Goal: Contribute content: Contribute content

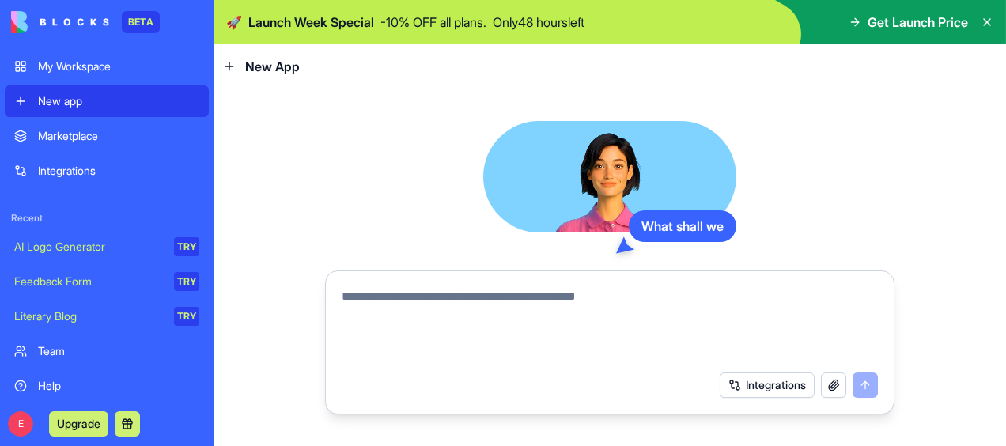
click at [85, 147] on link "Marketplace" at bounding box center [107, 136] width 204 height 32
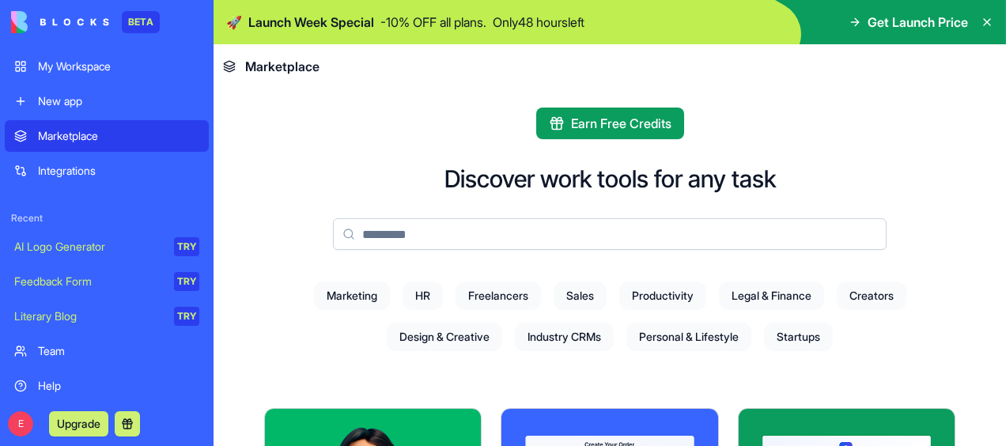
click at [78, 176] on div "Integrations" at bounding box center [118, 171] width 161 height 16
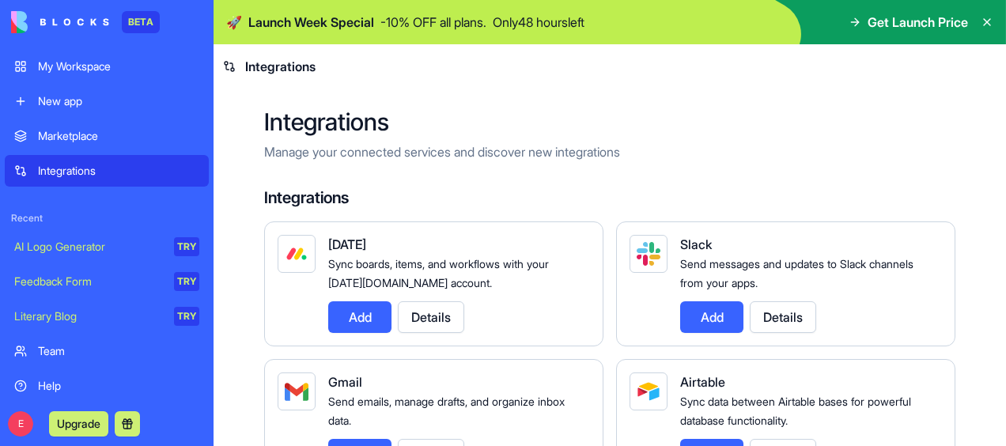
click at [79, 71] on div "My Workspace" at bounding box center [118, 67] width 161 height 16
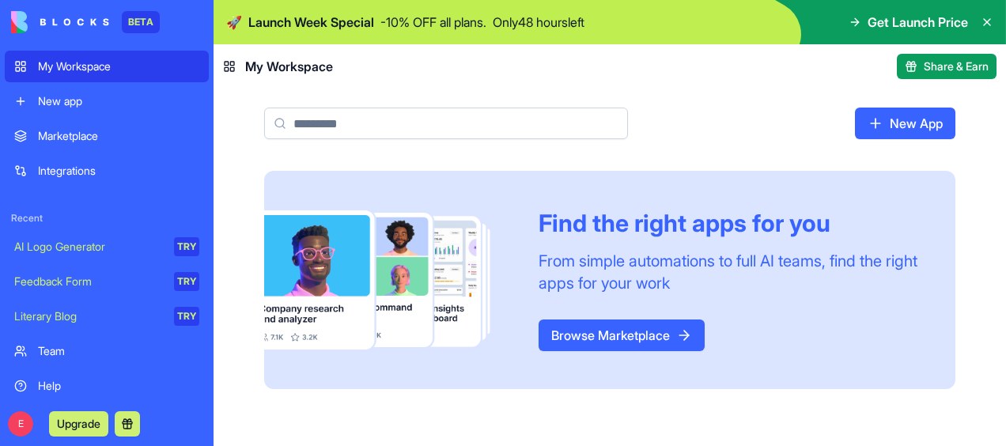
click at [119, 105] on div "New app" at bounding box center [118, 101] width 161 height 16
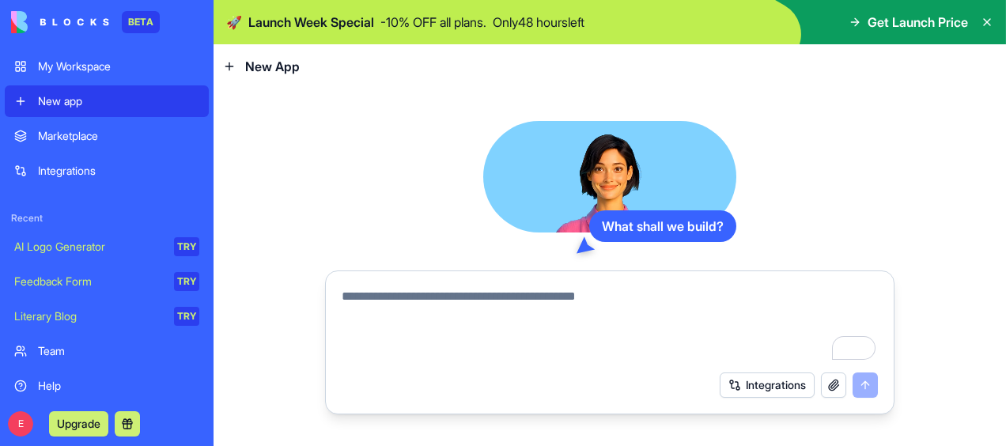
click at [432, 309] on textarea "To enrich screen reader interactions, please activate Accessibility in Grammarl…" at bounding box center [610, 325] width 536 height 76
click at [744, 402] on div "Integrations" at bounding box center [609, 385] width 555 height 44
drag, startPoint x: 744, startPoint y: 402, endPoint x: 740, endPoint y: 387, distance: 15.5
click at [740, 387] on button "Integrations" at bounding box center [767, 385] width 95 height 25
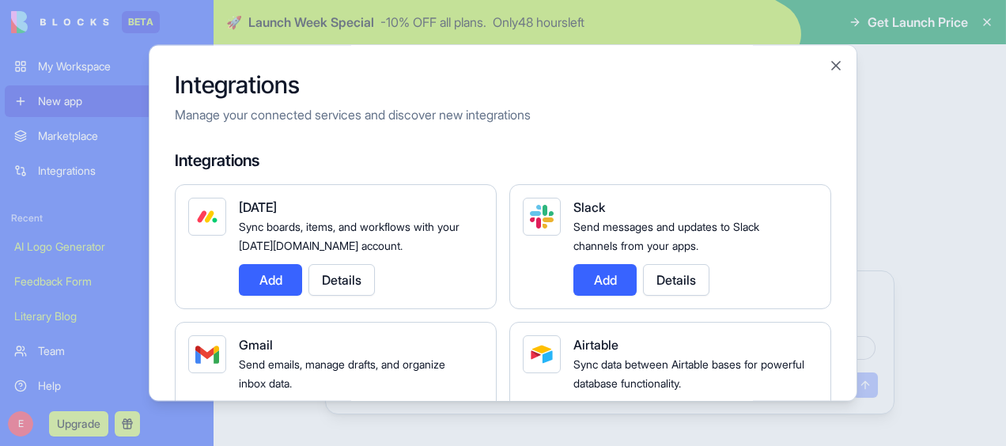
click at [740, 387] on span "Sync data between Airtable bases for powerful database functionality." at bounding box center [689, 374] width 231 height 32
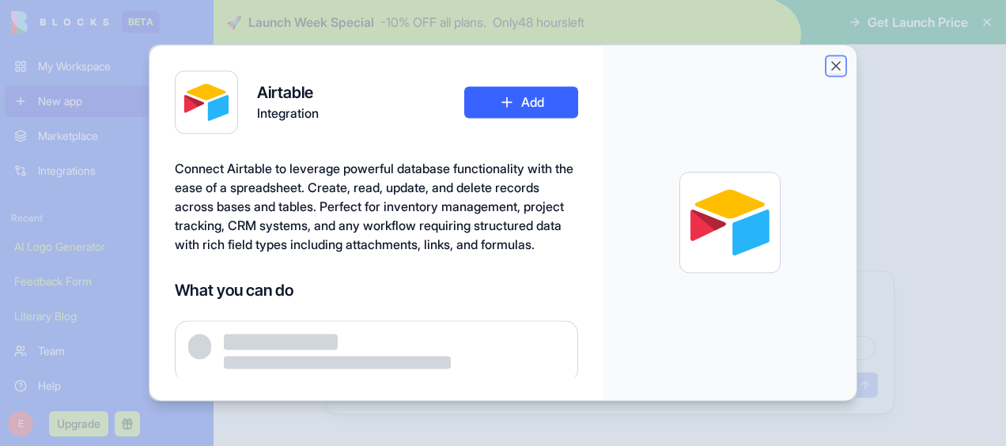
click at [836, 59] on button "Close" at bounding box center [836, 66] width 16 height 16
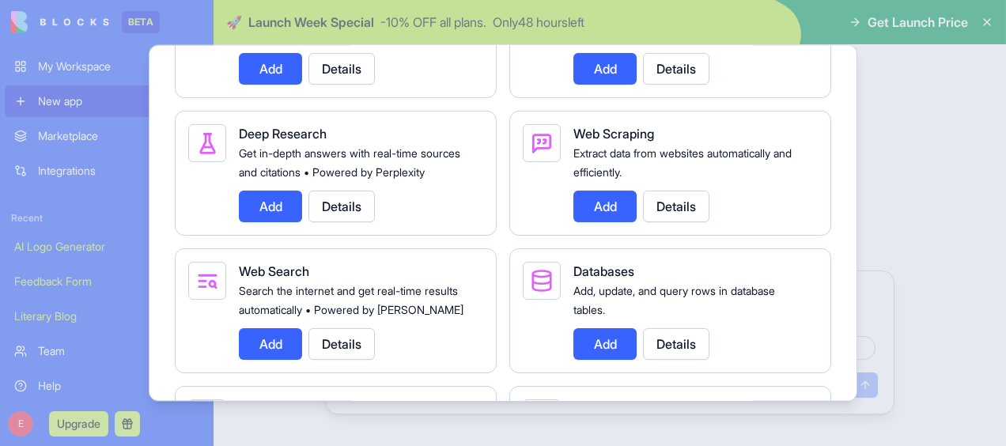
scroll to position [2002, 0]
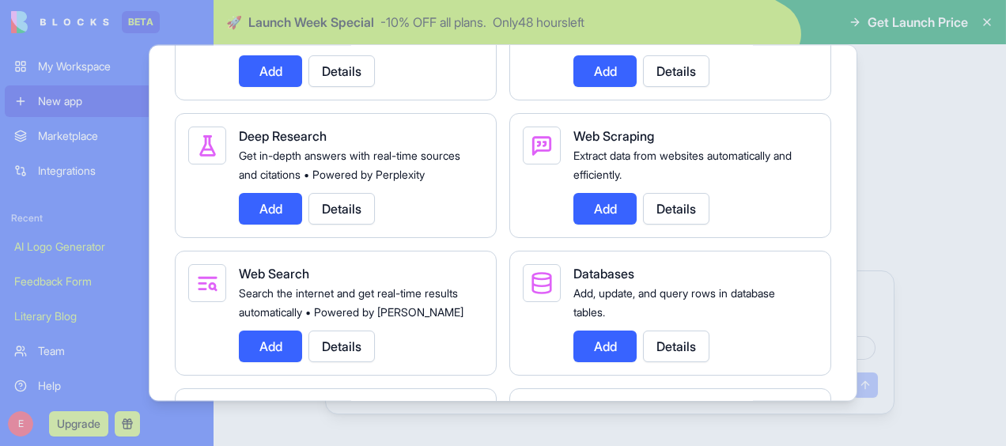
click at [671, 225] on button "Details" at bounding box center [676, 209] width 66 height 32
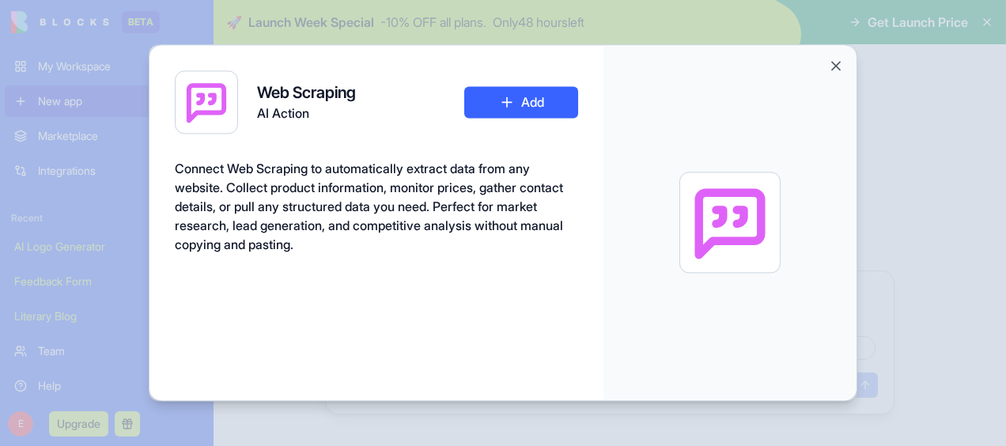
click at [560, 117] on button "Add" at bounding box center [521, 102] width 114 height 32
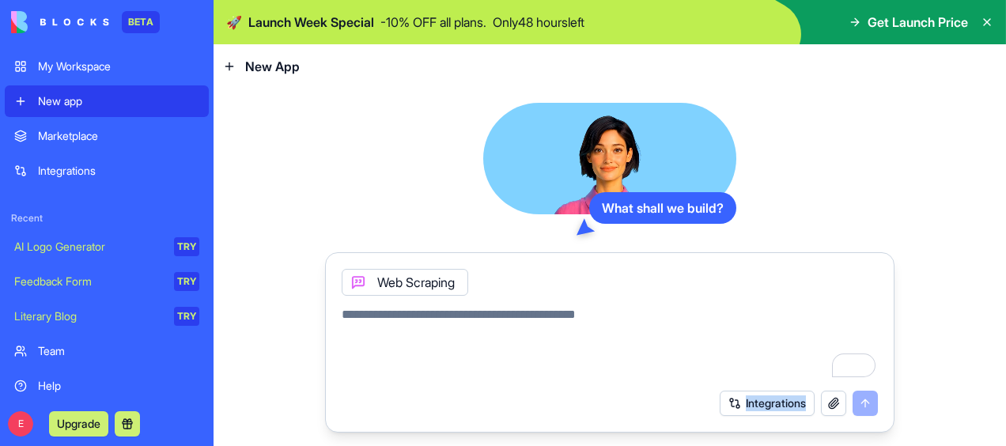
click at [768, 407] on button "Integrations" at bounding box center [767, 403] width 95 height 25
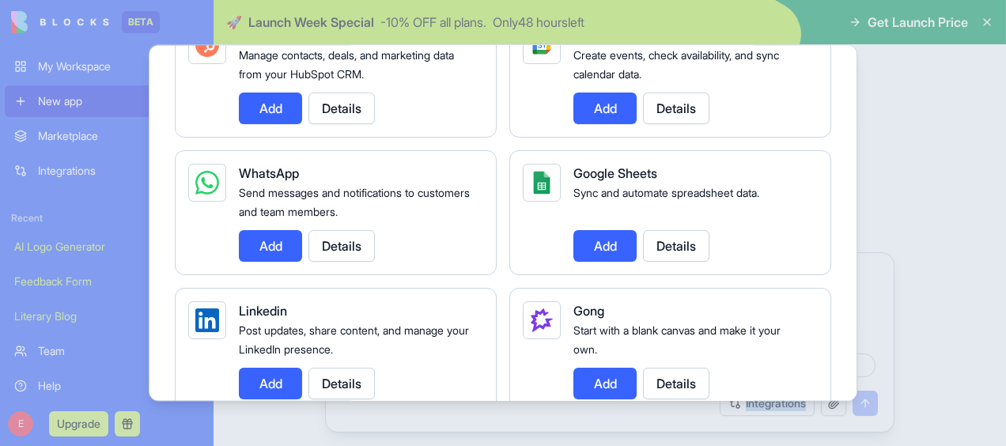
scroll to position [792, 0]
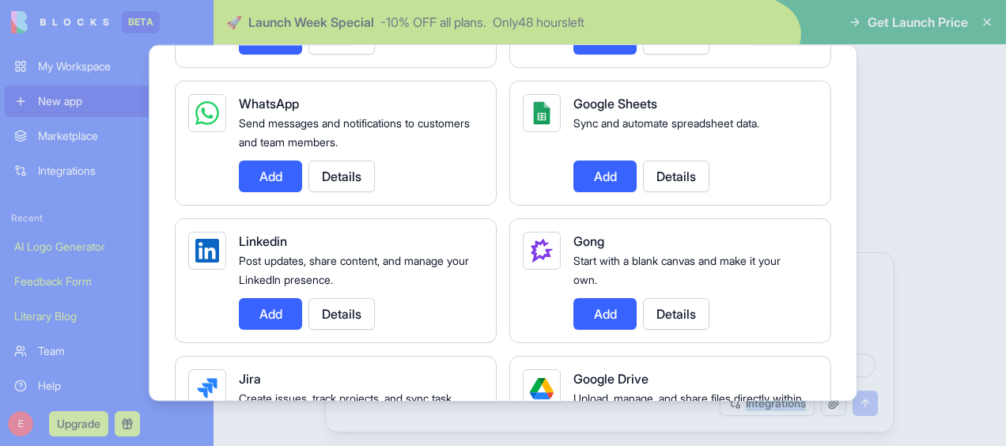
click at [268, 306] on button "Add" at bounding box center [270, 314] width 63 height 32
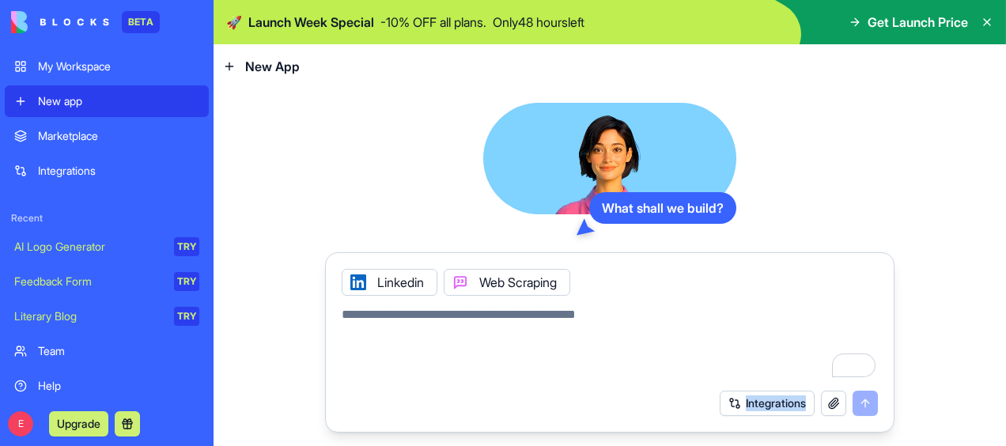
click at [764, 407] on button "Integrations" at bounding box center [767, 403] width 95 height 25
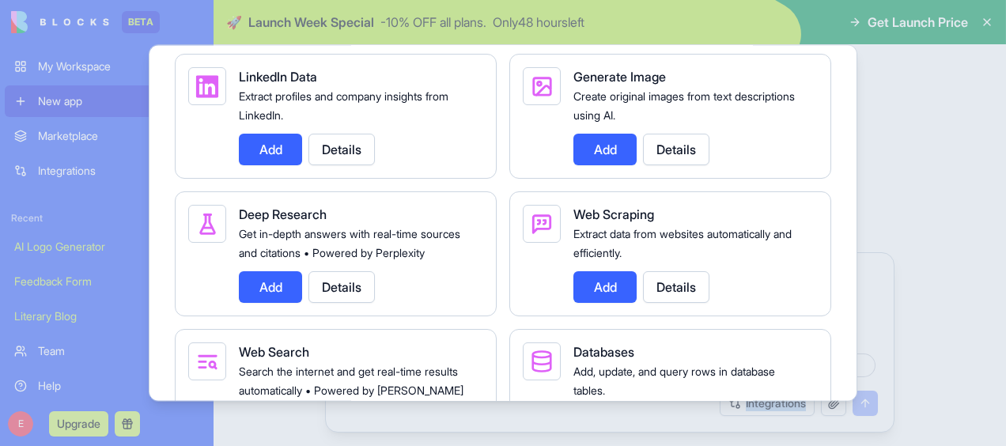
scroll to position [1924, 0]
click at [269, 165] on button "Add" at bounding box center [270, 149] width 63 height 32
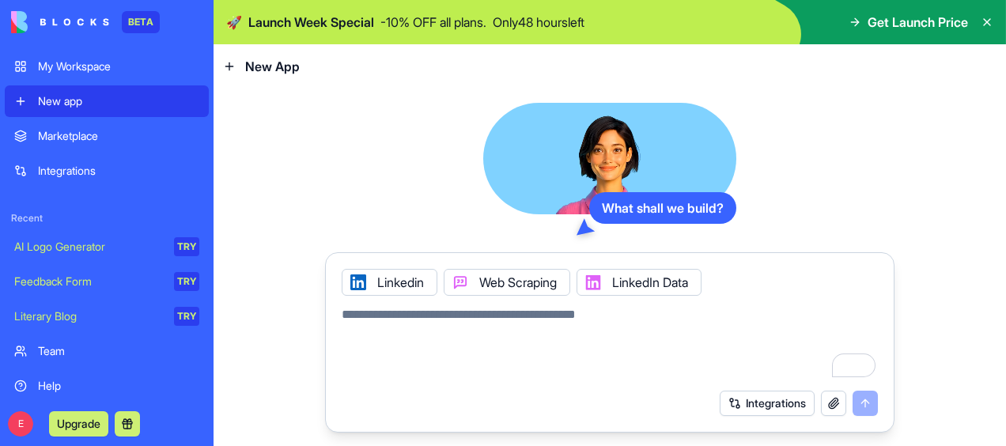
click at [361, 281] on icon at bounding box center [358, 282] width 13 height 13
click at [747, 401] on button "Integrations" at bounding box center [767, 403] width 95 height 25
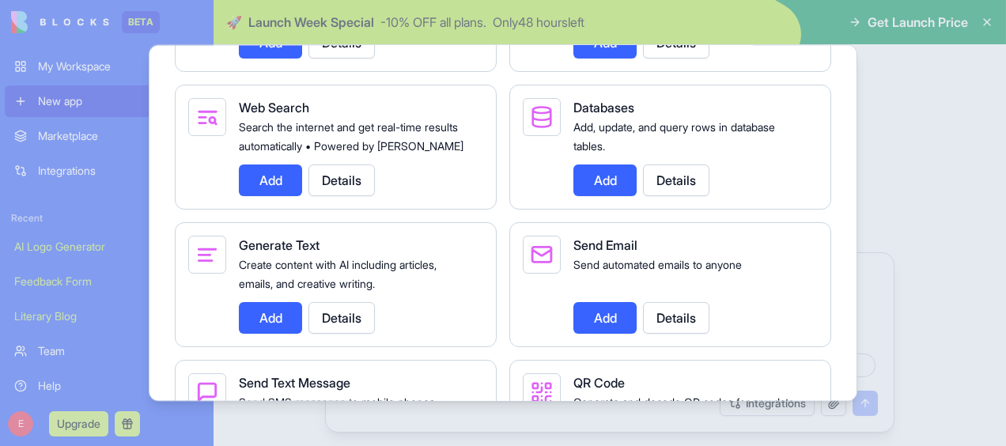
scroll to position [2167, 0]
click at [261, 197] on button "Add" at bounding box center [270, 181] width 63 height 32
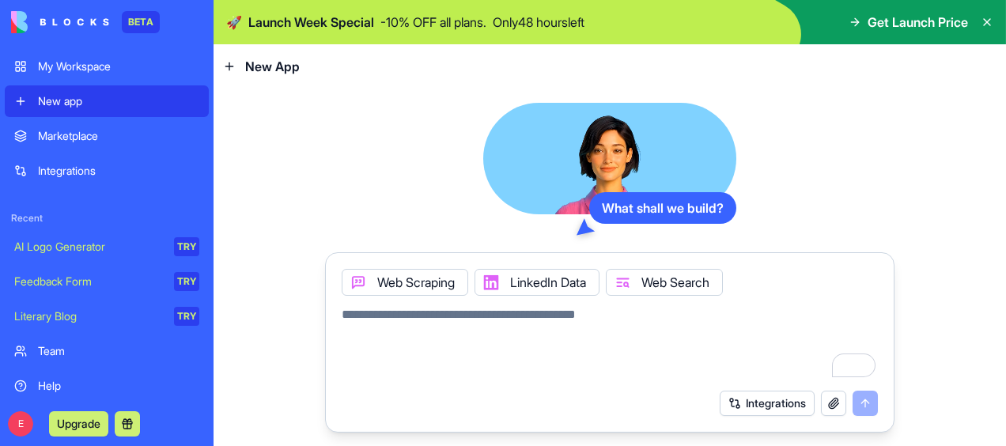
click at [775, 410] on button "Integrations" at bounding box center [767, 403] width 95 height 25
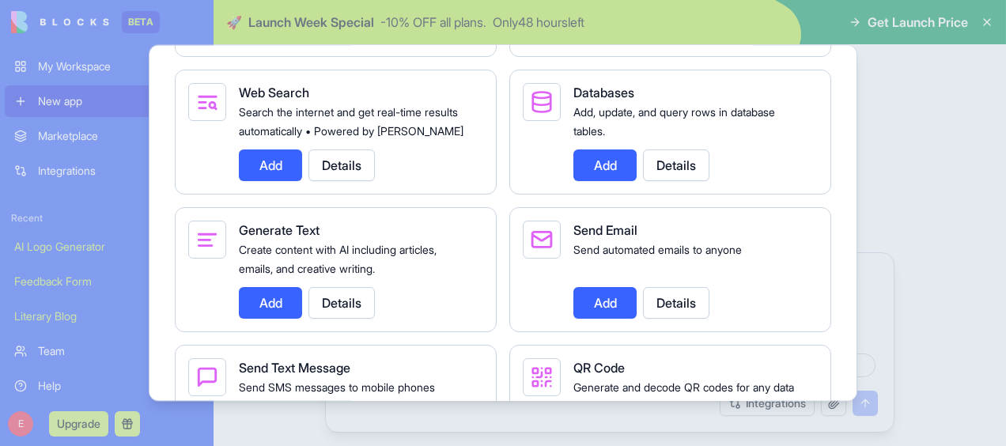
scroll to position [2182, 0]
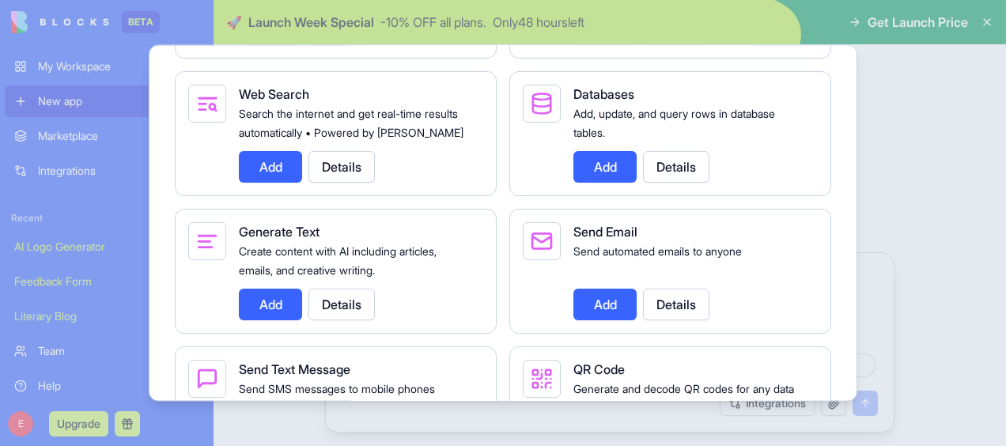
click at [612, 320] on button "Add" at bounding box center [605, 305] width 63 height 32
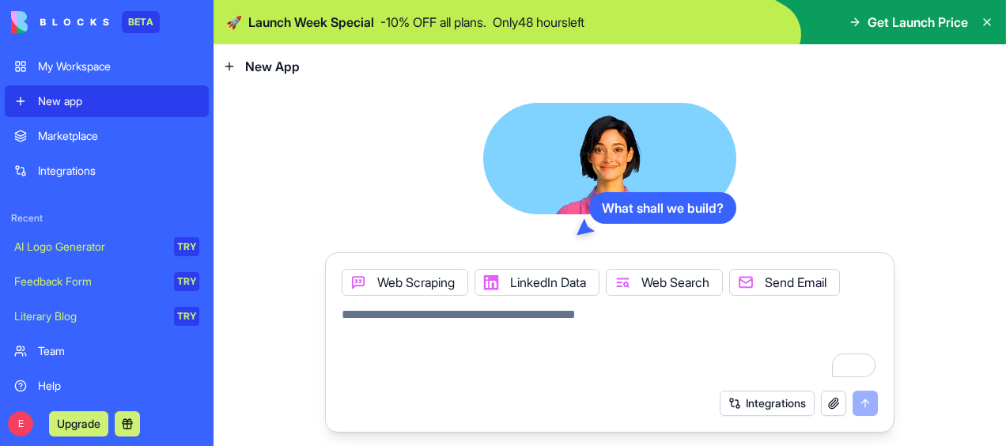
click at [612, 333] on textarea "To enrich screen reader interactions, please activate Accessibility in Grammarl…" at bounding box center [610, 343] width 536 height 76
click at [443, 315] on textarea "To enrich screen reader interactions, please activate Accessibility in Grammarl…" at bounding box center [610, 343] width 536 height 76
paste textarea "**********"
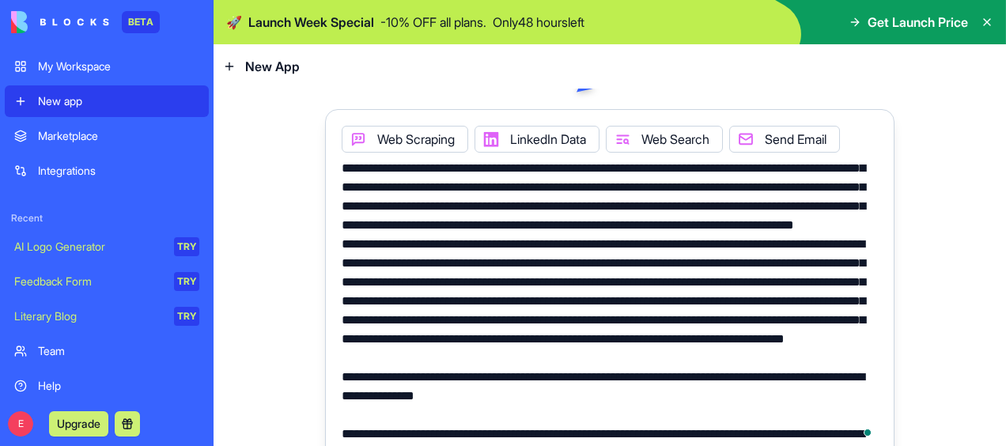
scroll to position [0, 0]
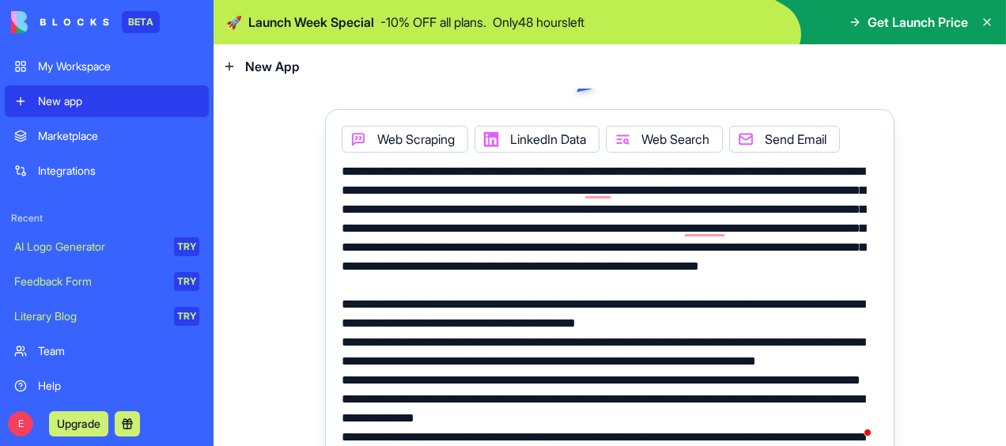
drag, startPoint x: 722, startPoint y: 348, endPoint x: 381, endPoint y: 261, distance: 351.2
click at [381, 261] on textarea "To enrich screen reader interactions, please activate Accessibility in Grammarl…" at bounding box center [610, 304] width 537 height 285
click at [525, 356] on textarea "To enrich screen reader interactions, please activate Accessibility in Grammarl…" at bounding box center [610, 304] width 537 height 285
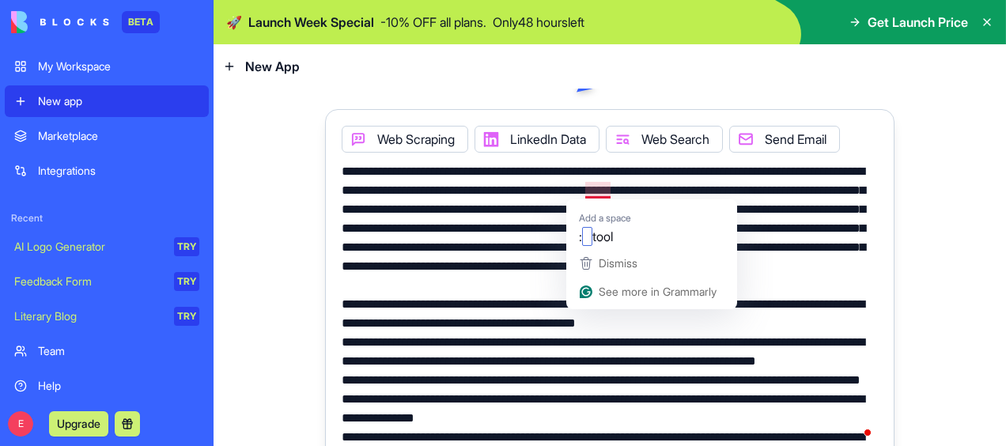
drag, startPoint x: 730, startPoint y: 321, endPoint x: 579, endPoint y: 192, distance: 198.1
click at [579, 192] on textarea "To enrich screen reader interactions, please activate Accessibility in Grammarl…" at bounding box center [610, 304] width 537 height 285
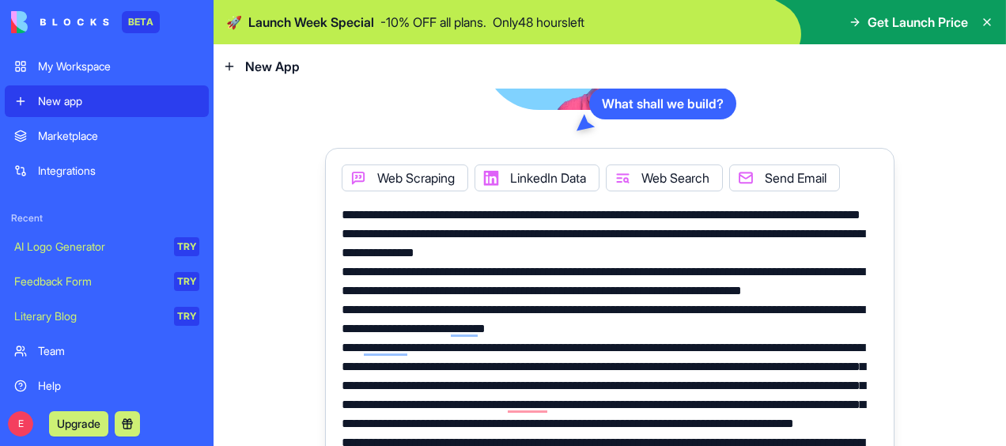
scroll to position [119, 0]
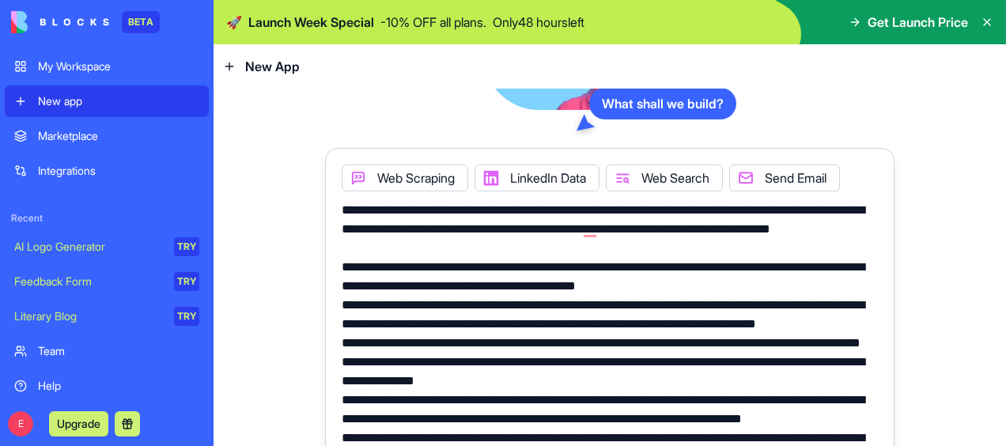
click at [342, 209] on textarea "To enrich screen reader interactions, please activate Accessibility in Grammarl…" at bounding box center [610, 343] width 537 height 285
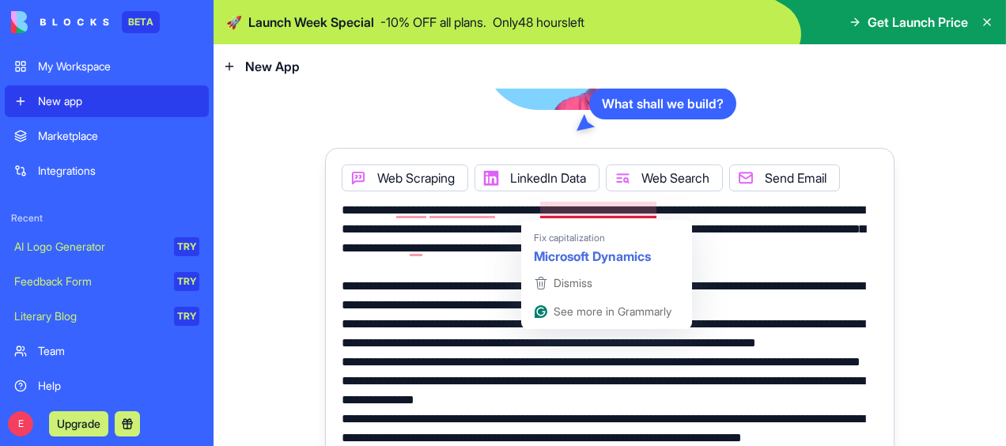
click at [543, 215] on textarea "To enrich screen reader interactions, please activate Accessibility in Grammarl…" at bounding box center [610, 343] width 537 height 285
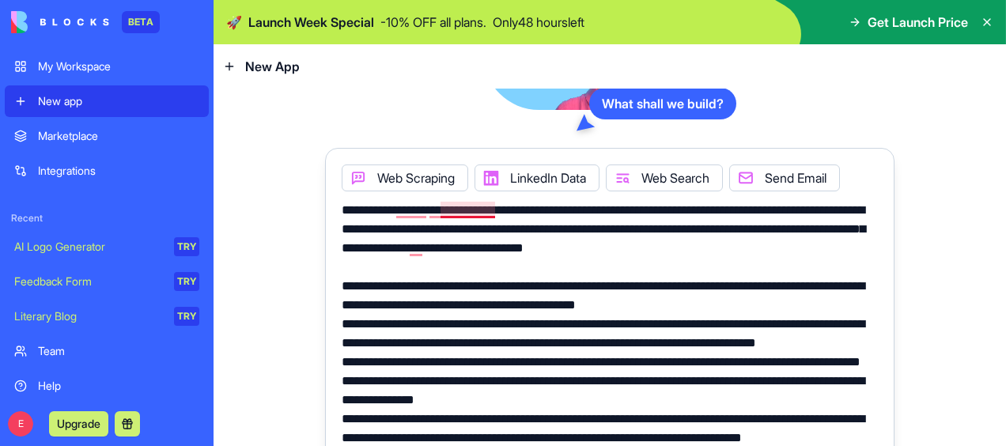
click at [453, 211] on textarea "To enrich screen reader interactions, please activate Accessibility in Grammarl…" at bounding box center [610, 343] width 537 height 285
click at [402, 203] on textarea "To enrich screen reader interactions, please activate Accessibility in Grammarl…" at bounding box center [610, 343] width 537 height 285
click at [405, 206] on textarea "To enrich screen reader interactions, please activate Accessibility in Grammarl…" at bounding box center [610, 343] width 537 height 285
click at [451, 210] on textarea "To enrich screen reader interactions, please activate Accessibility in Grammarl…" at bounding box center [610, 343] width 537 height 285
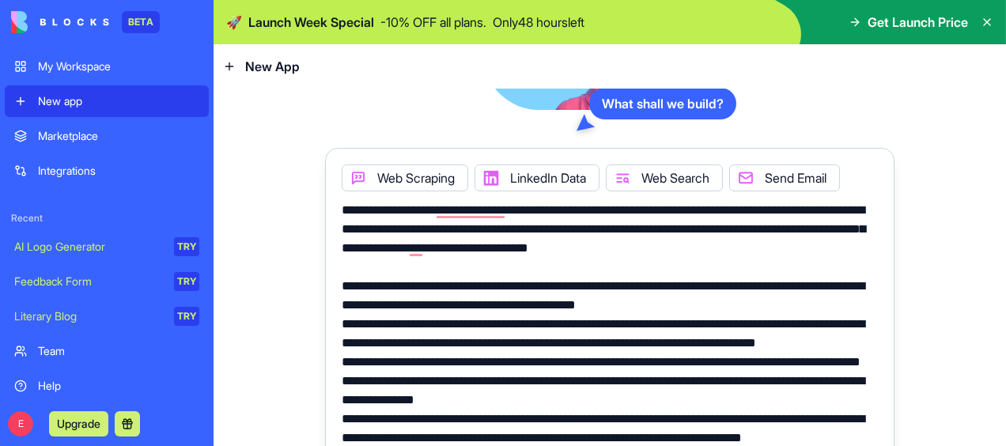
drag, startPoint x: 451, startPoint y: 210, endPoint x: 477, endPoint y: 214, distance: 26.3
click at [477, 214] on textarea "To enrich screen reader interactions, please activate Accessibility in Grammarl…" at bounding box center [610, 343] width 537 height 285
click at [706, 212] on textarea "To enrich screen reader interactions, please activate Accessibility in Grammarl…" at bounding box center [610, 343] width 537 height 285
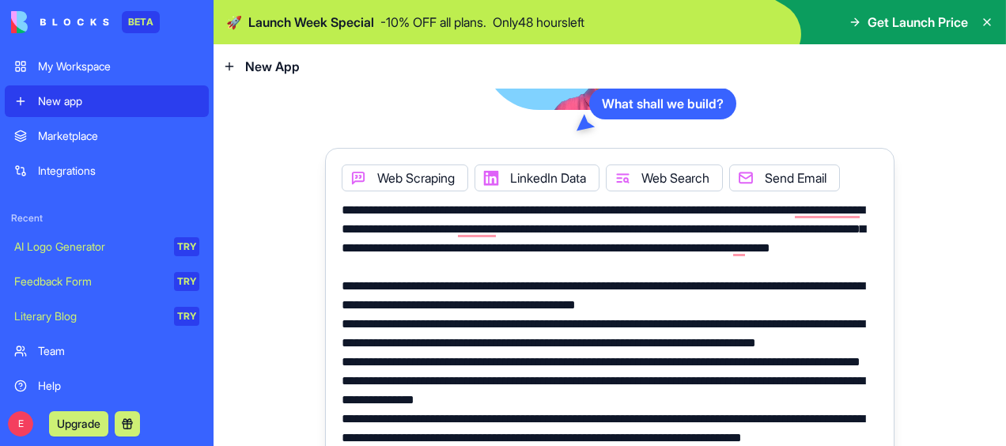
type textarea "**********"
